Goal: Information Seeking & Learning: Compare options

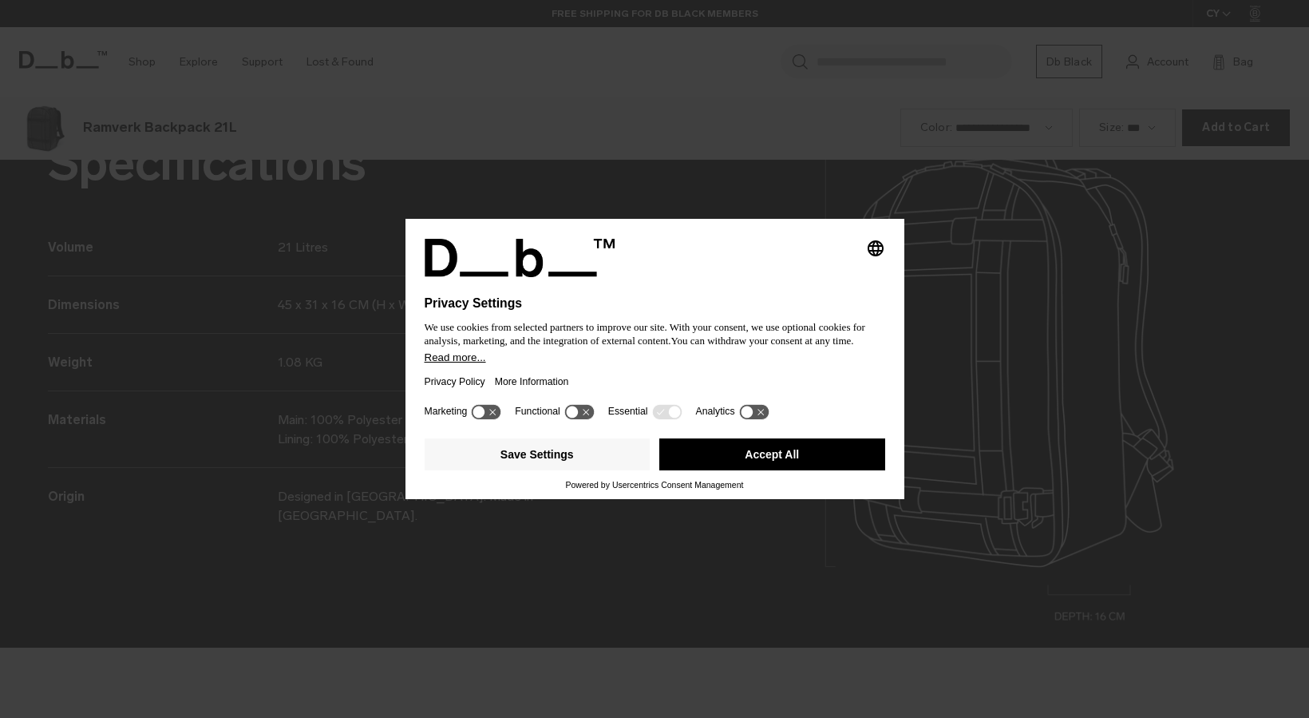
scroll to position [2153, 0]
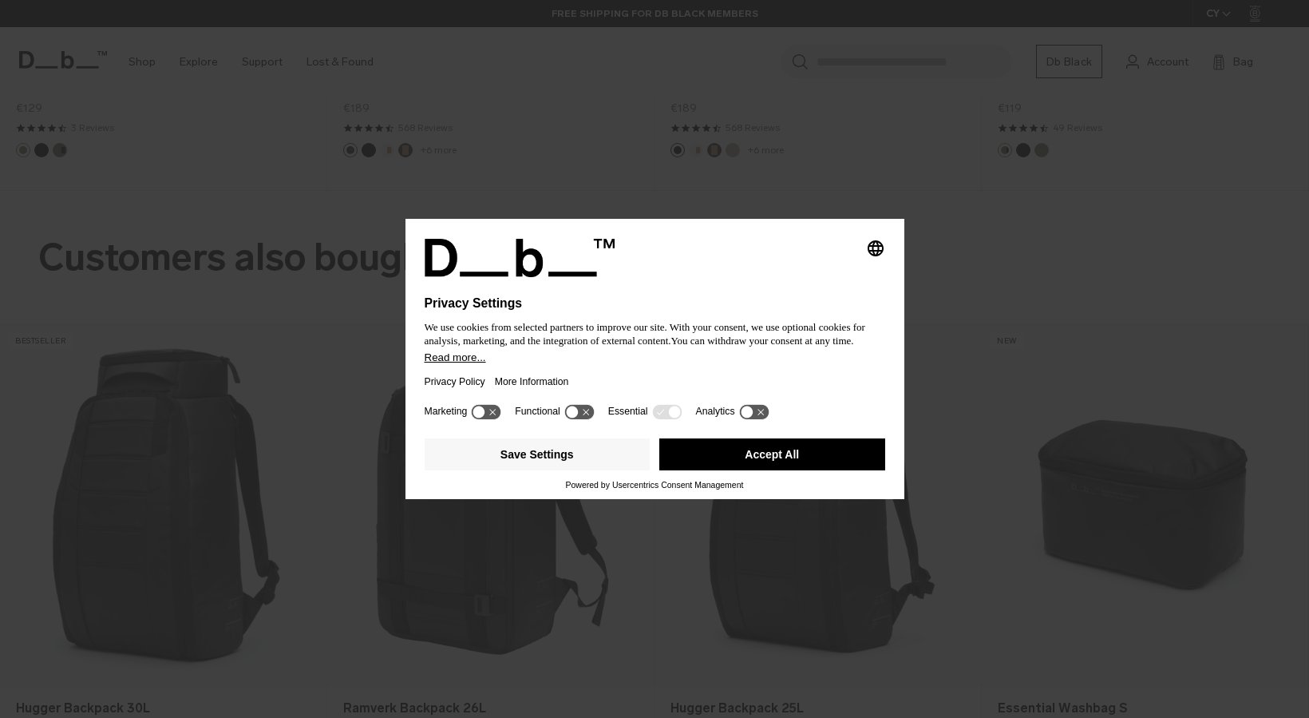
scroll to position [2153, 0]
